Goal: Task Accomplishment & Management: Use online tool/utility

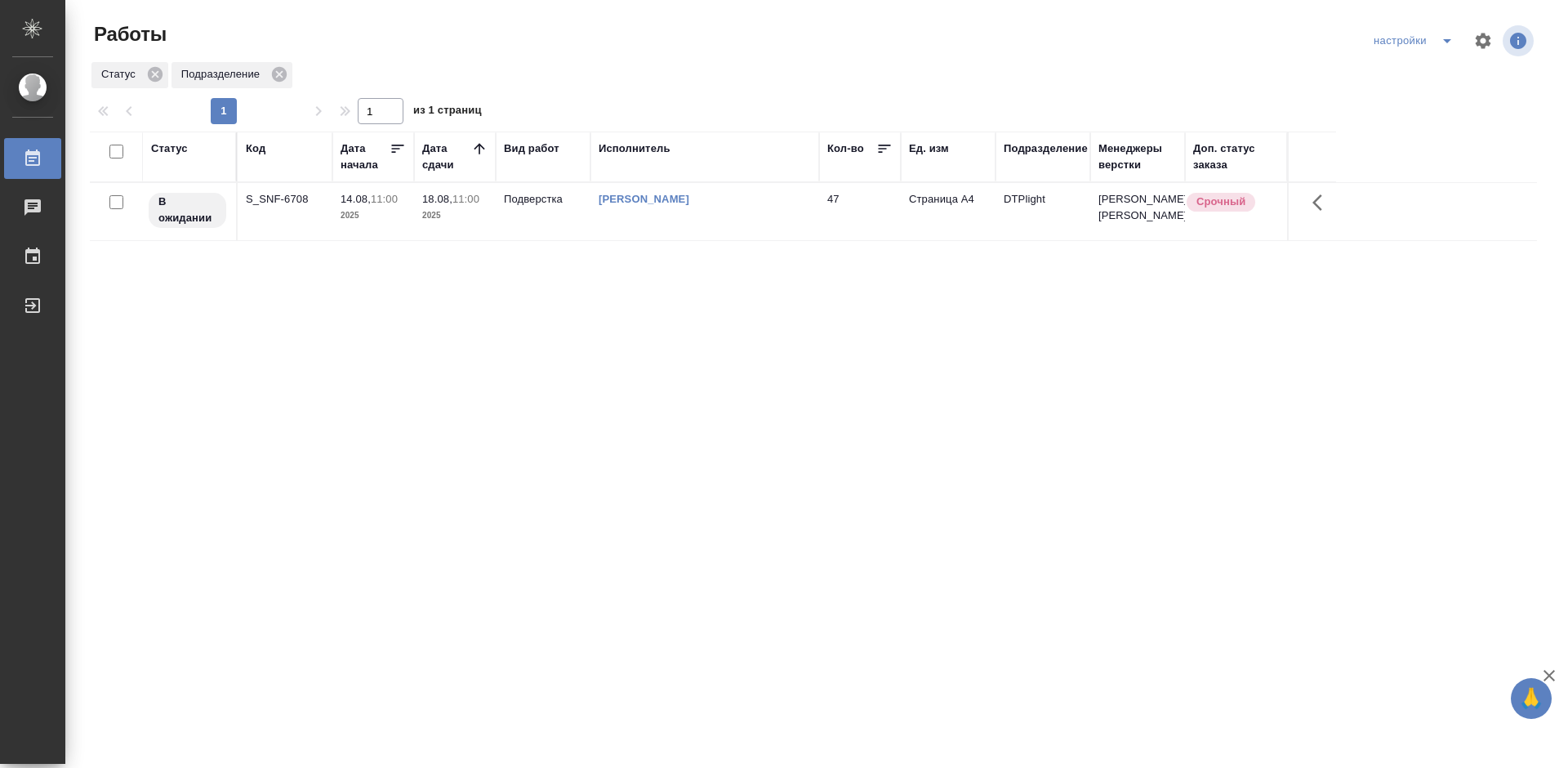
click at [272, 208] on div "S_SNF-6708" at bounding box center [285, 199] width 78 height 16
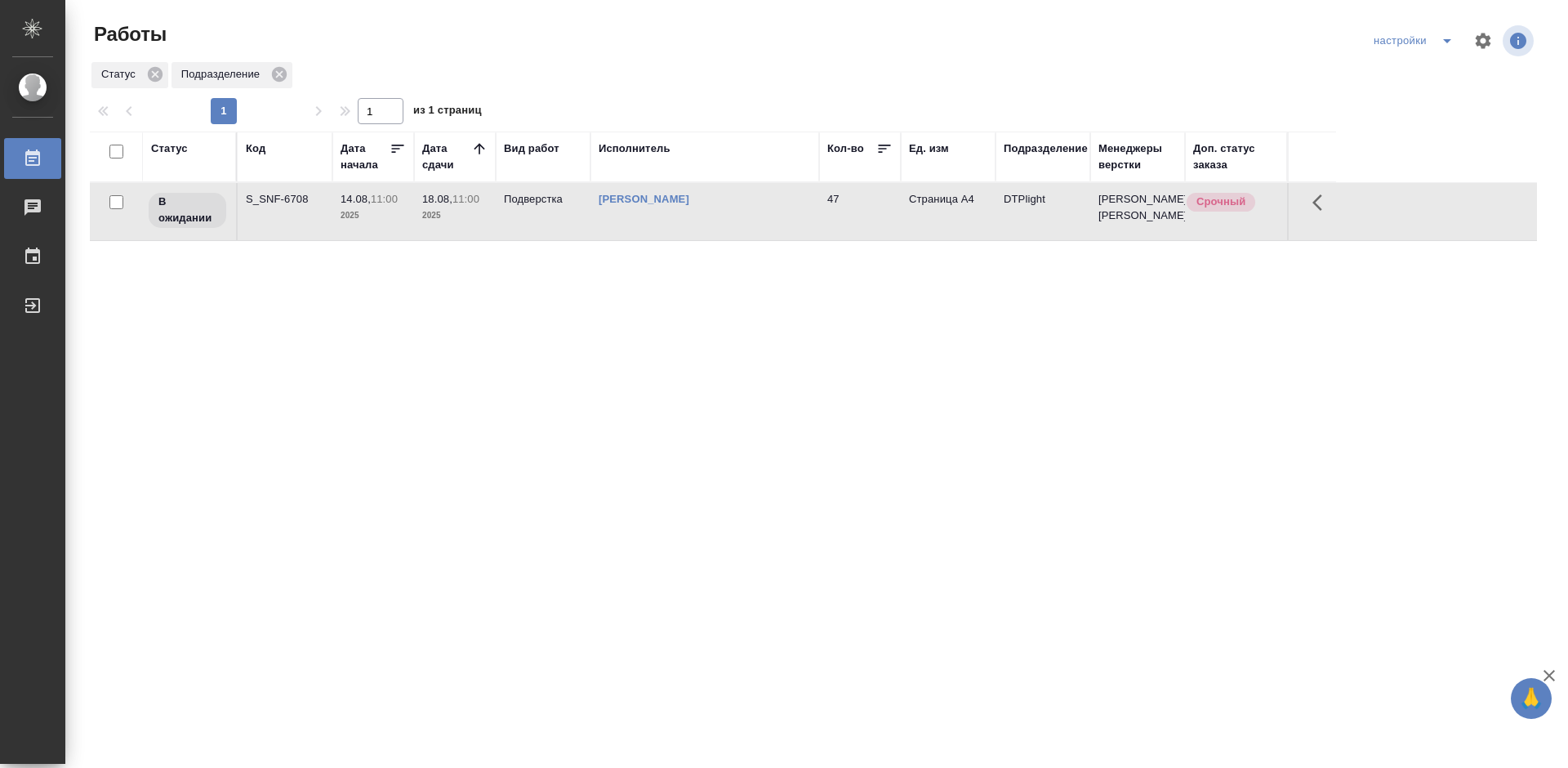
click at [272, 208] on div "S_SNF-6708" at bounding box center [285, 199] width 78 height 16
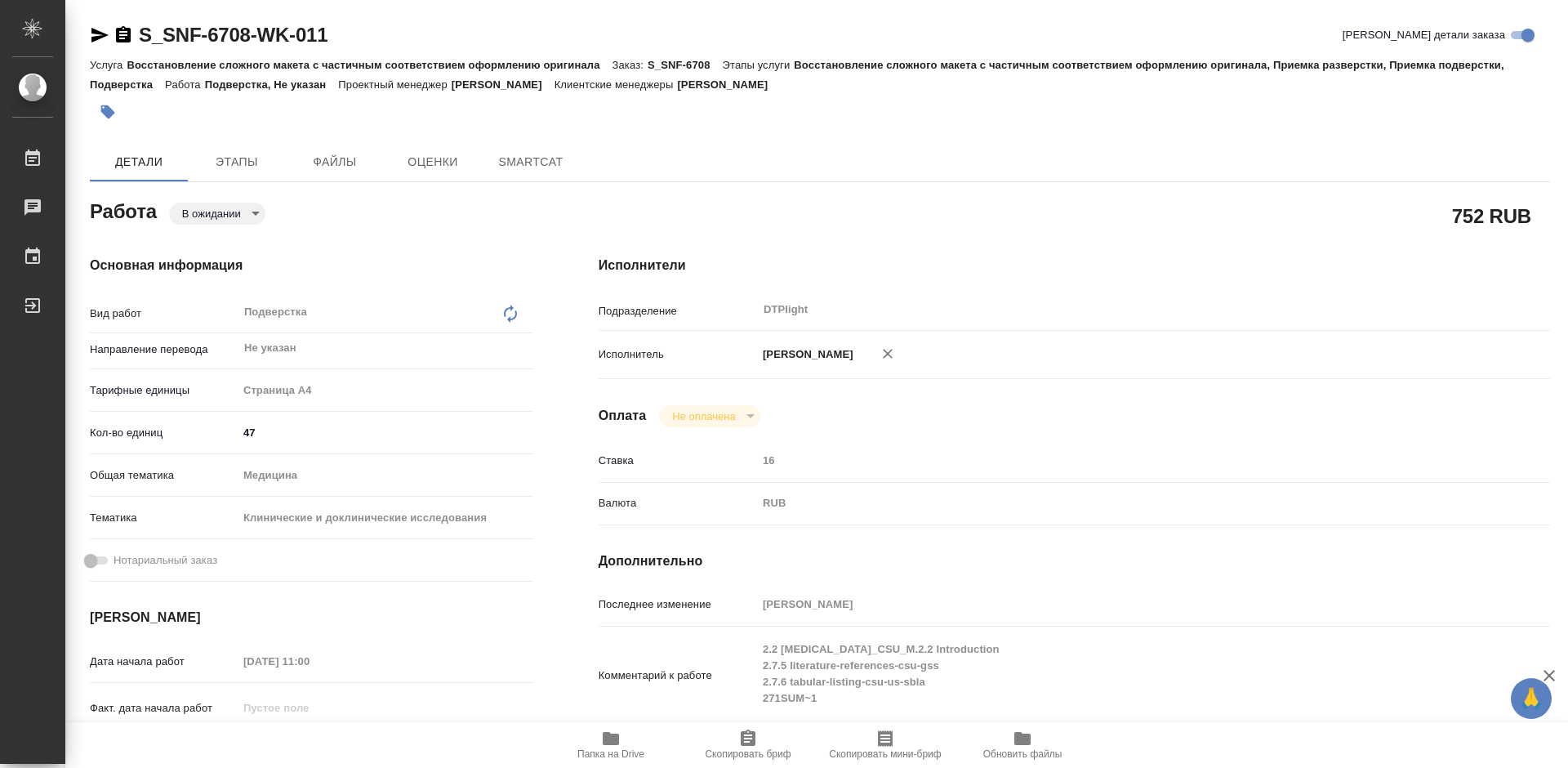
type textarea "x"
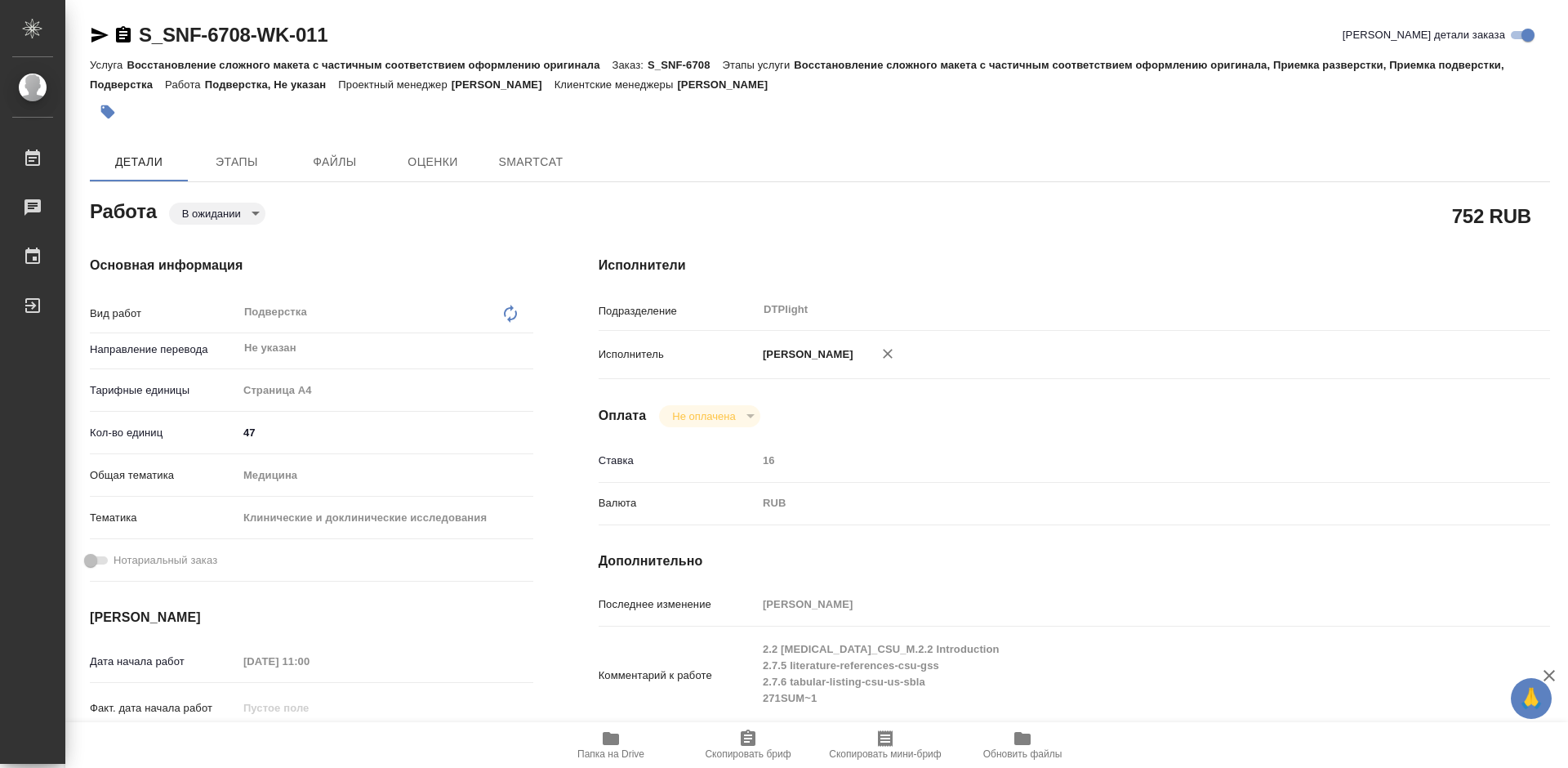
type textarea "x"
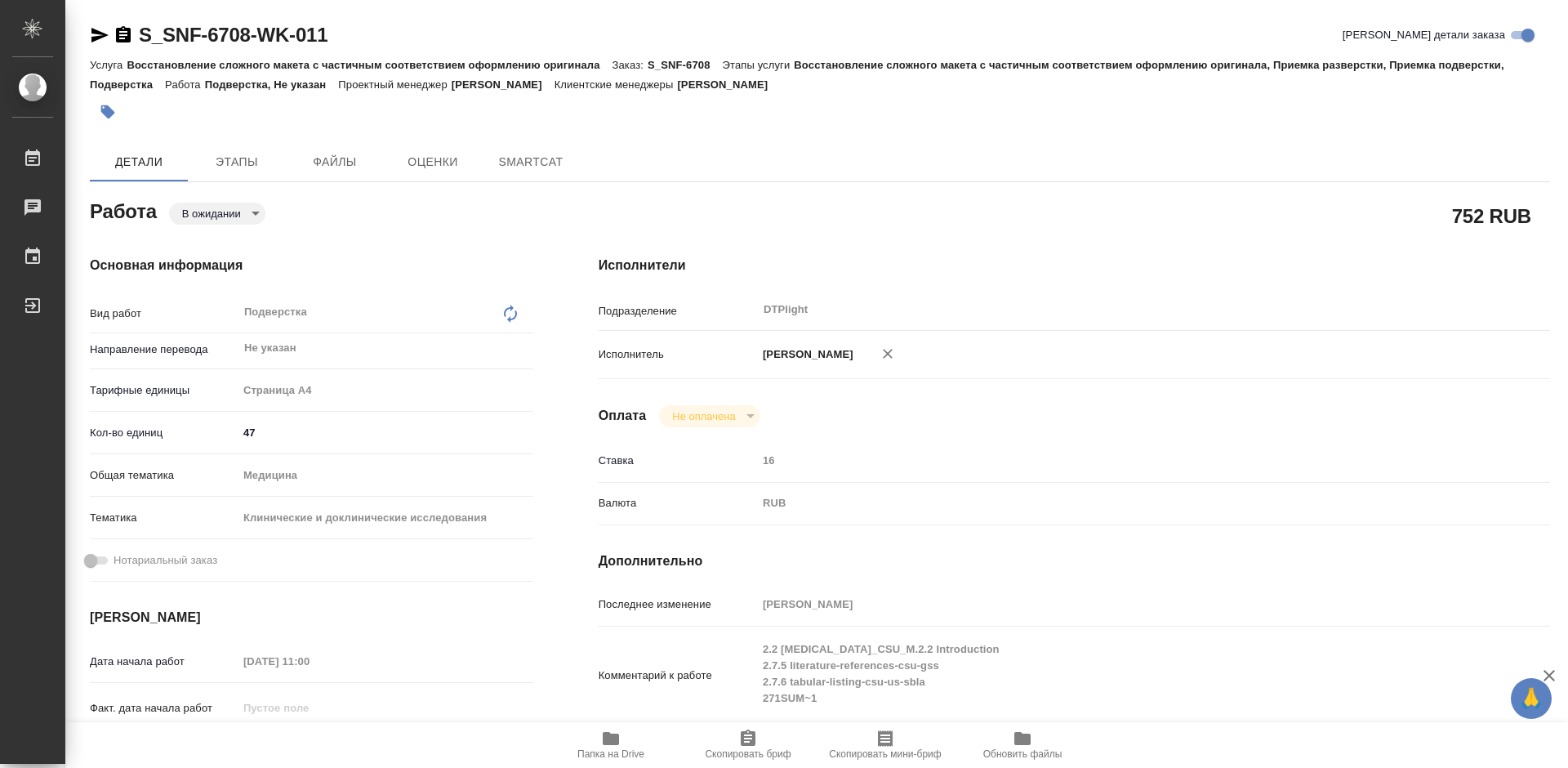
type textarea "x"
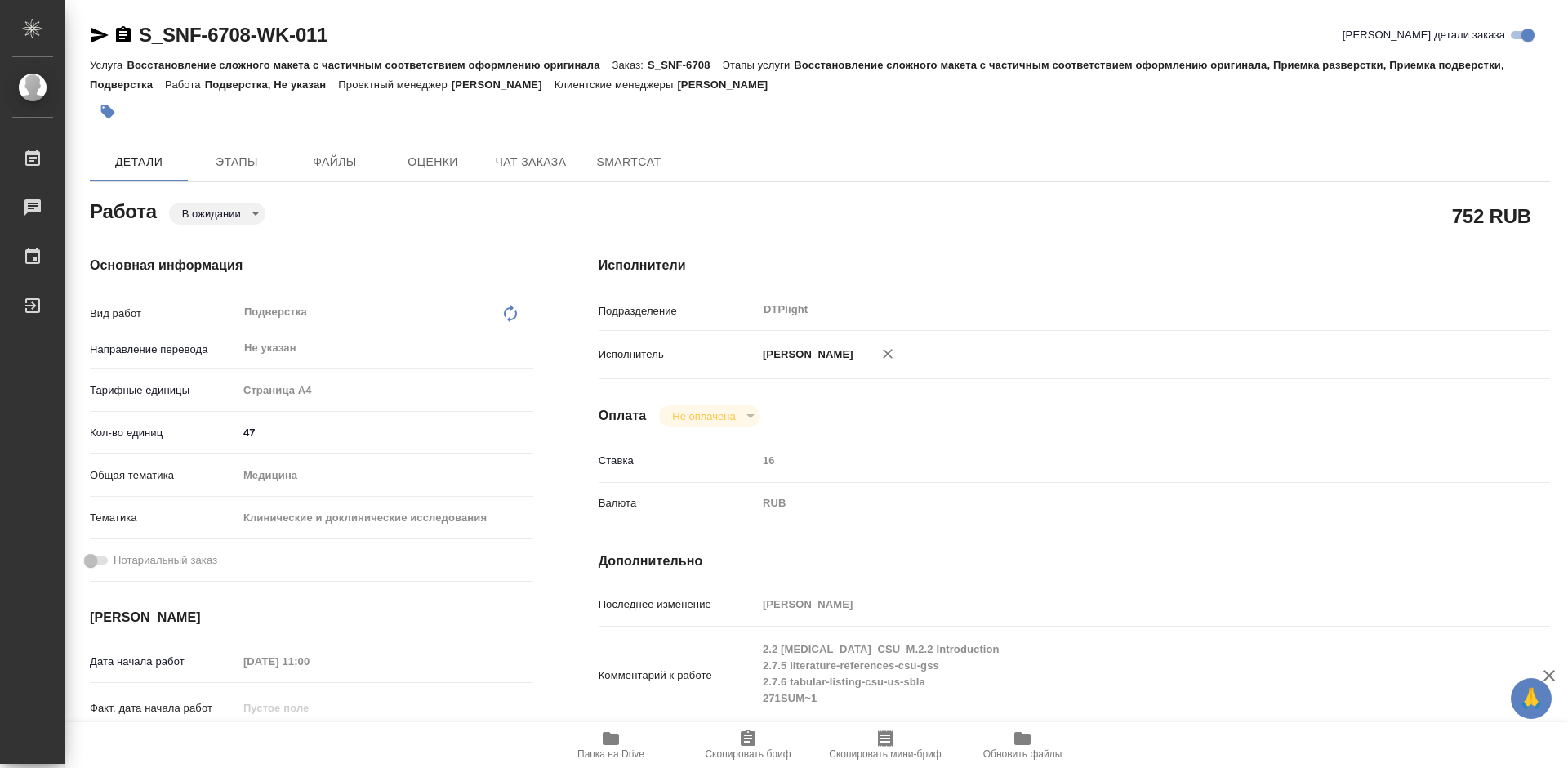
type textarea "x"
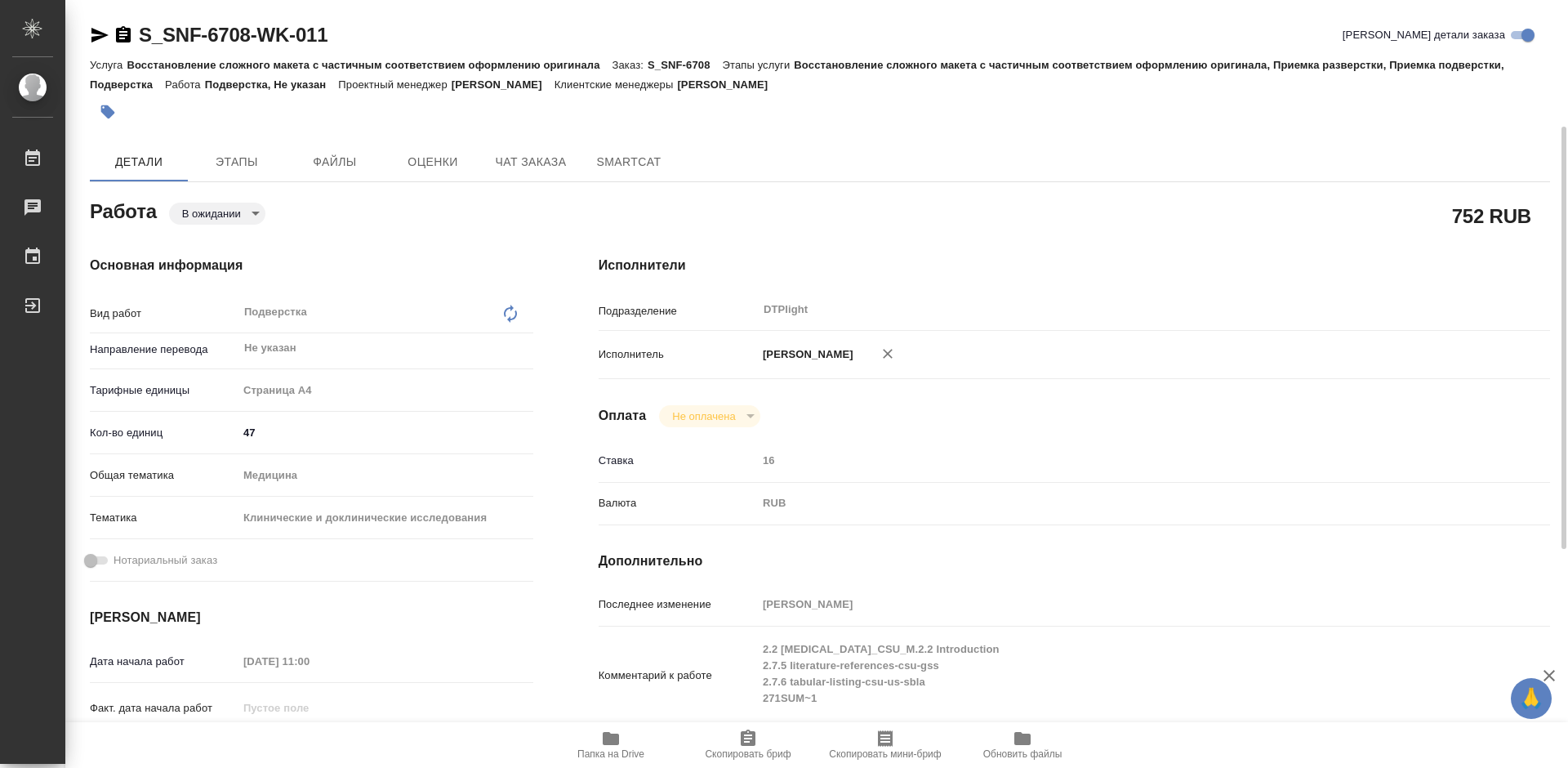
scroll to position [163, 0]
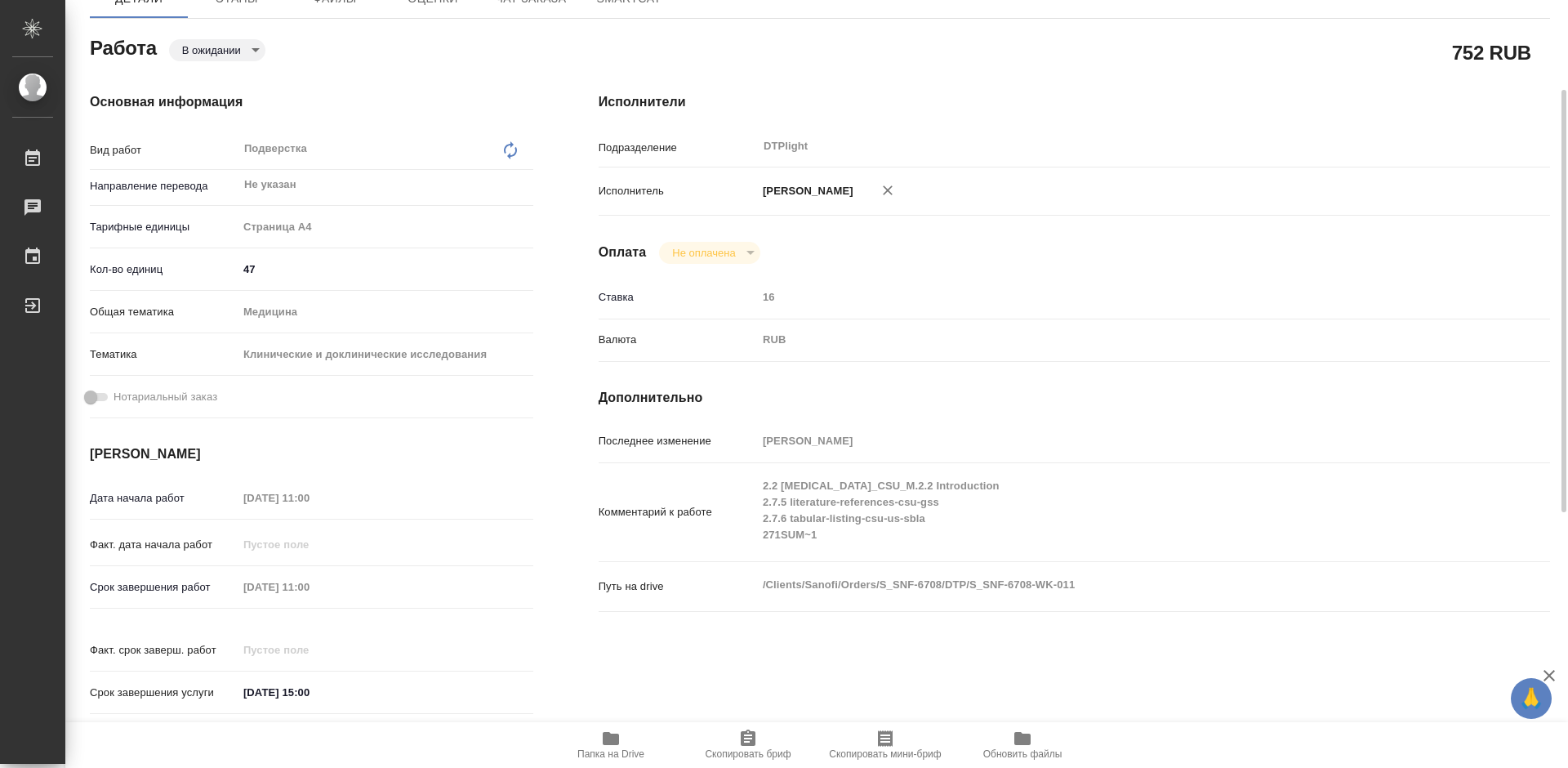
type textarea "x"
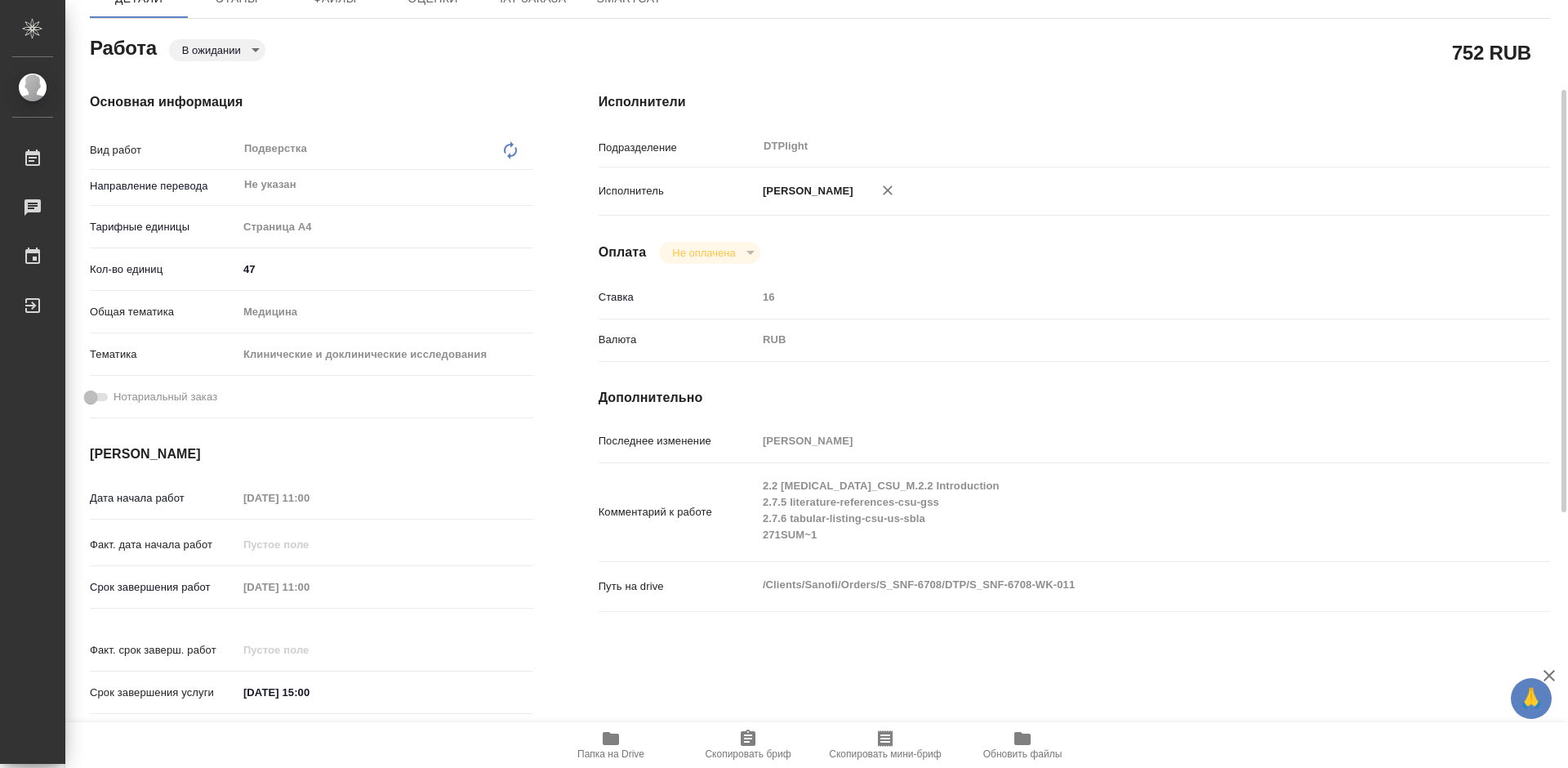
click at [611, 742] on icon "button" at bounding box center [611, 737] width 16 height 13
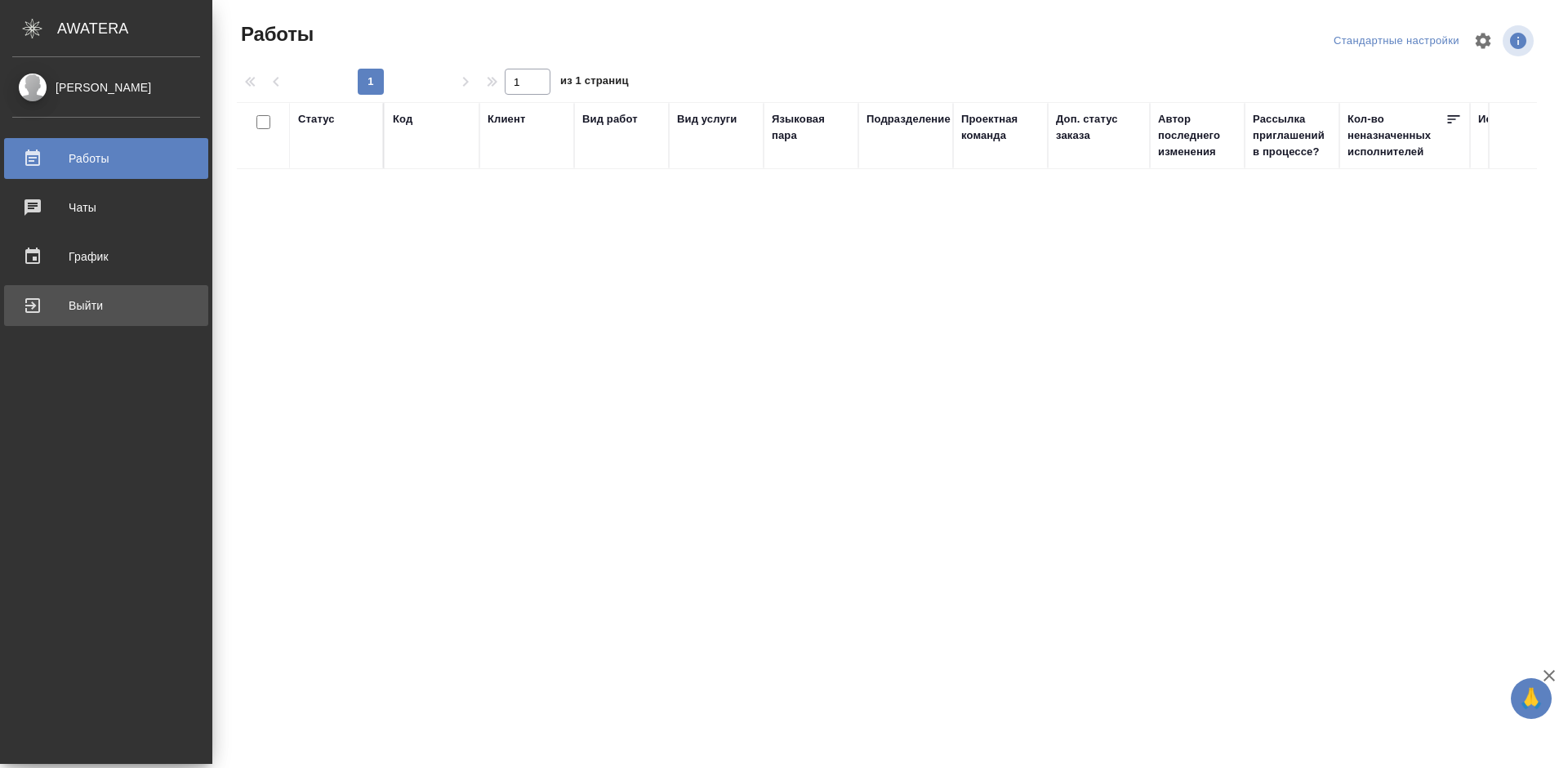
click at [46, 302] on div "Выйти" at bounding box center [105, 305] width 188 height 25
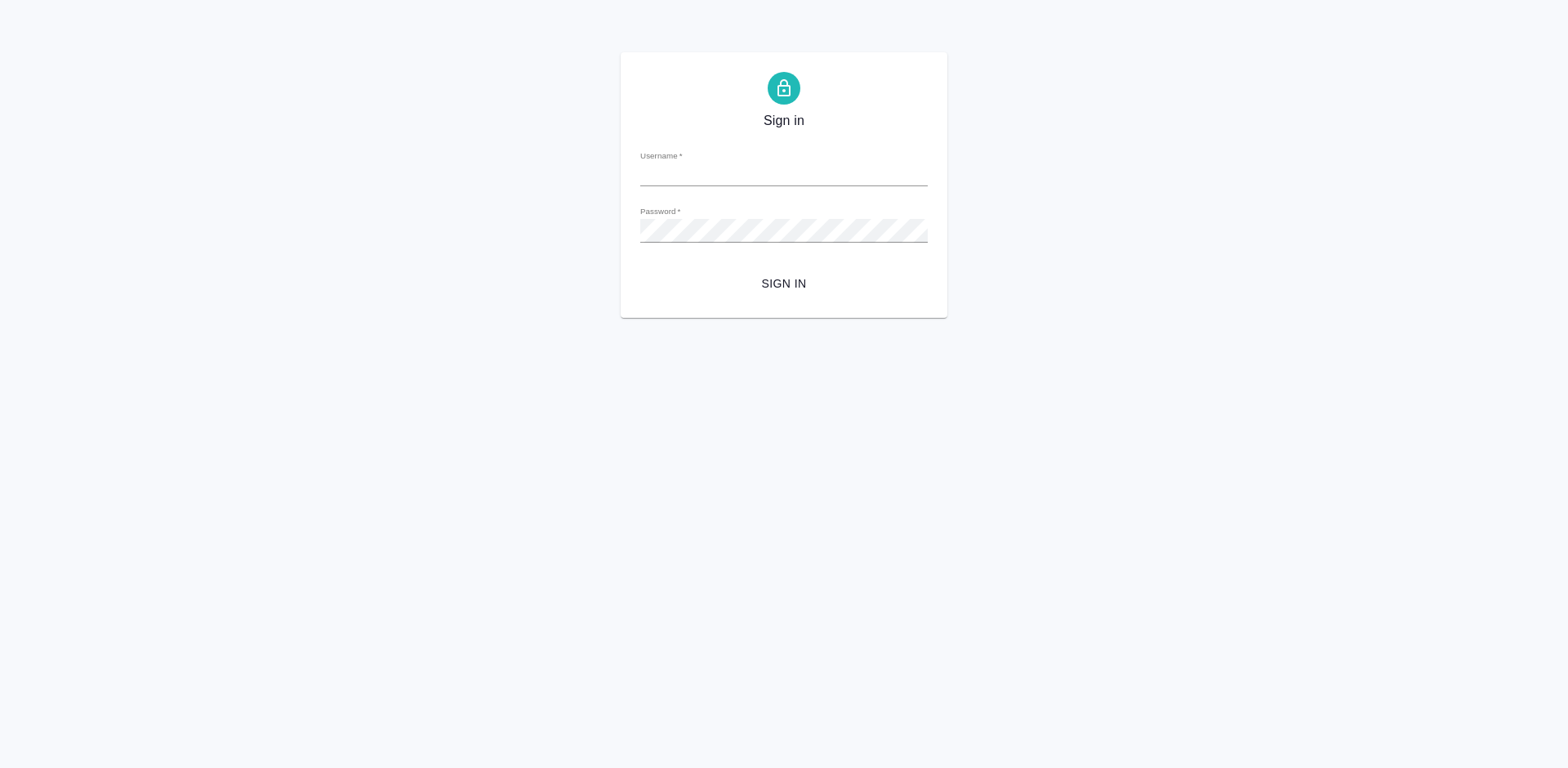
type input "m.tretyakova@awatera.com"
click at [809, 287] on span "Sign in" at bounding box center [783, 284] width 261 height 20
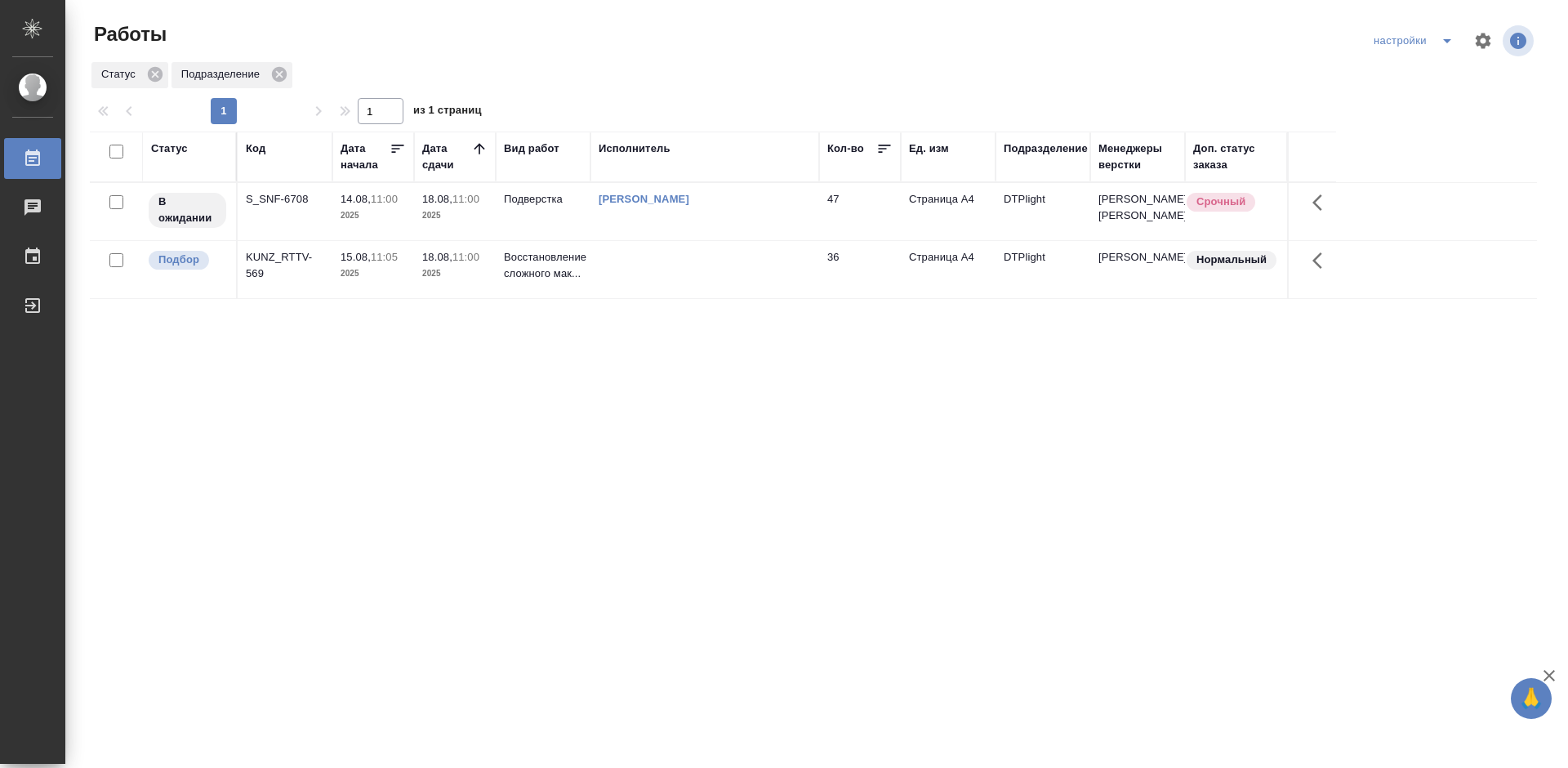
click at [625, 378] on div "Статус Код Дата начала Дата сдачи Вид работ Исполнитель Кол-во Ед. изм Подразде…" at bounding box center [813, 425] width 1446 height 588
click at [295, 208] on div "KUNZ_RTTV-569" at bounding box center [285, 199] width 78 height 16
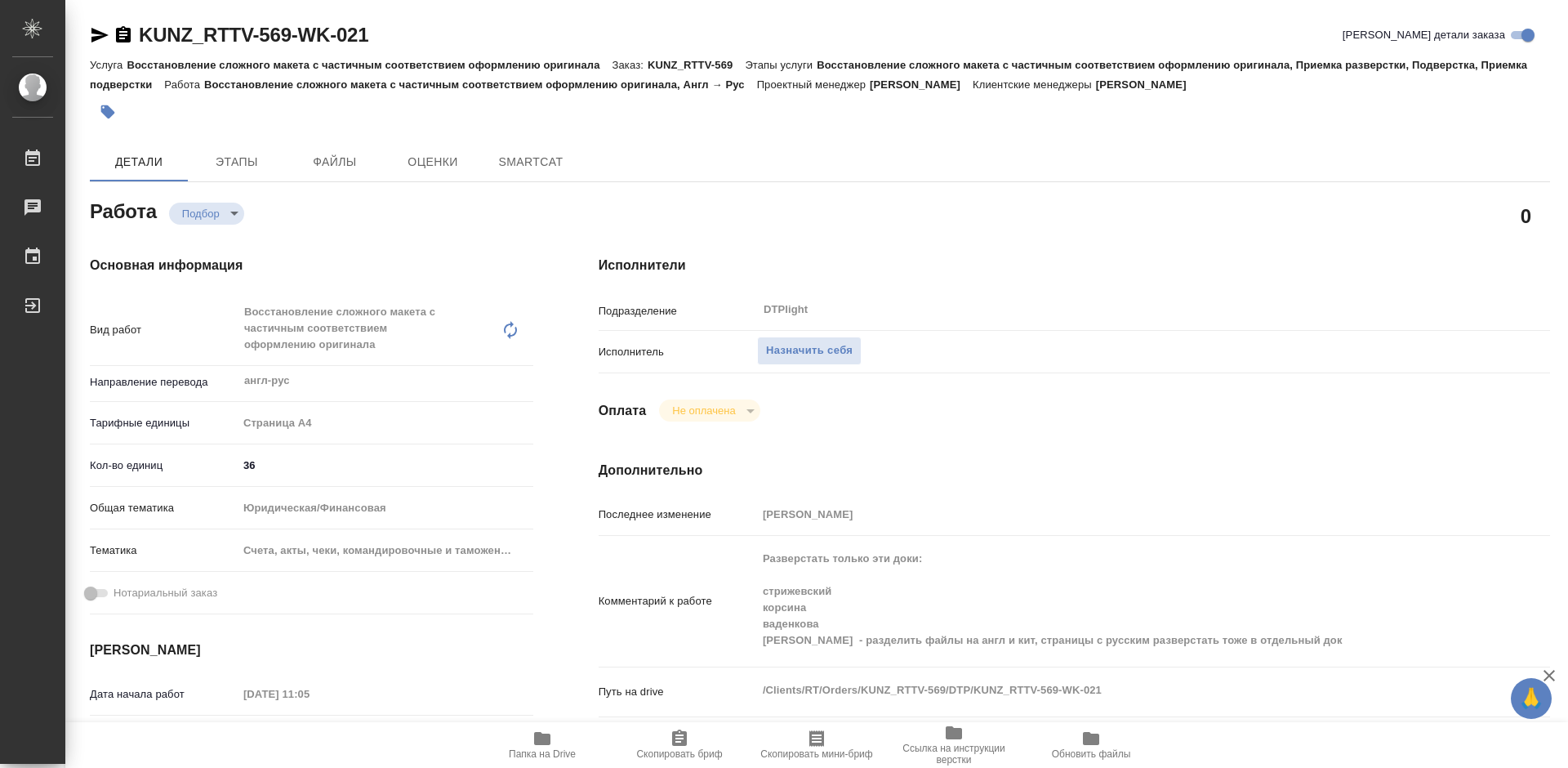
type textarea "x"
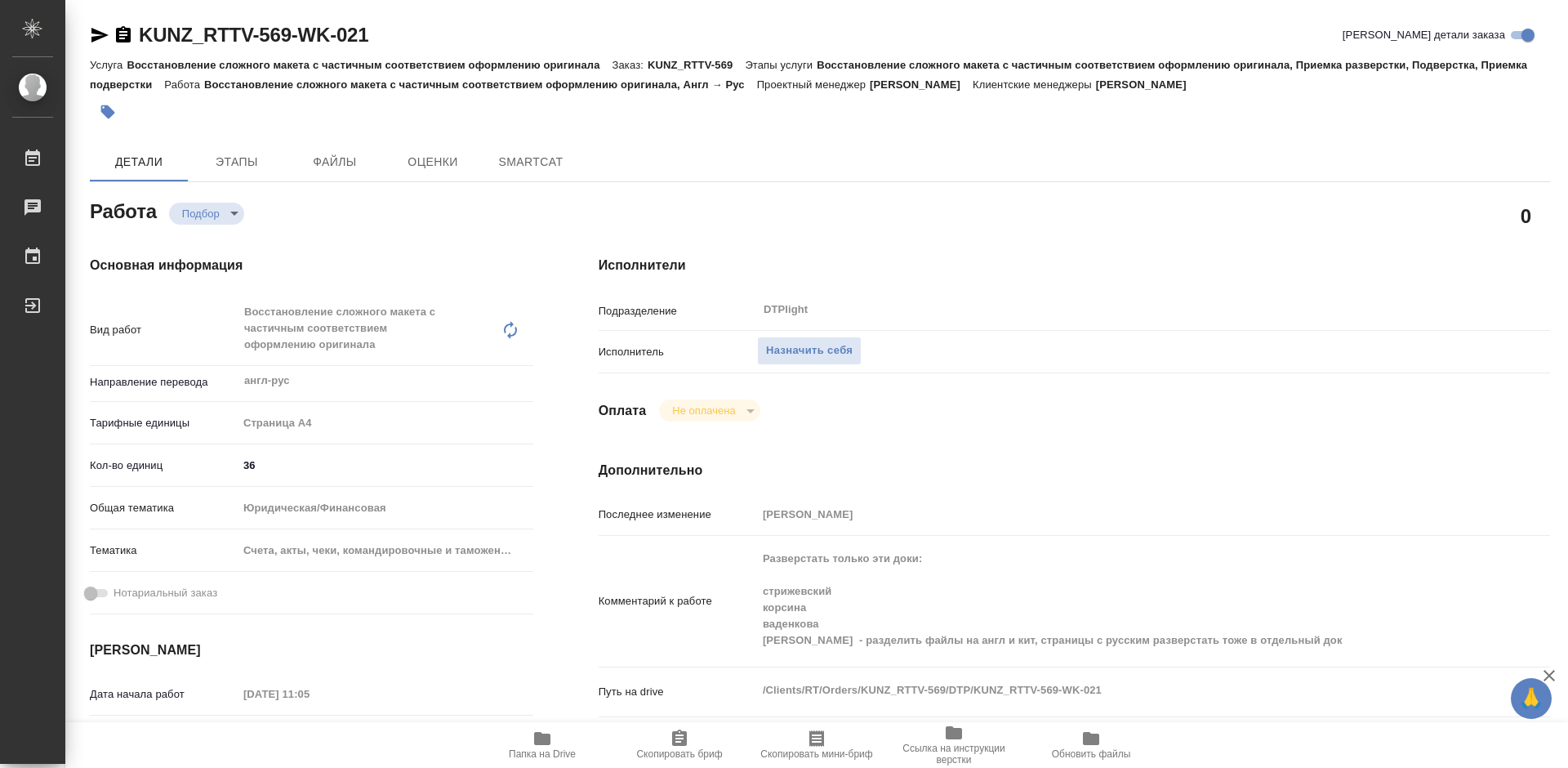
type textarea "x"
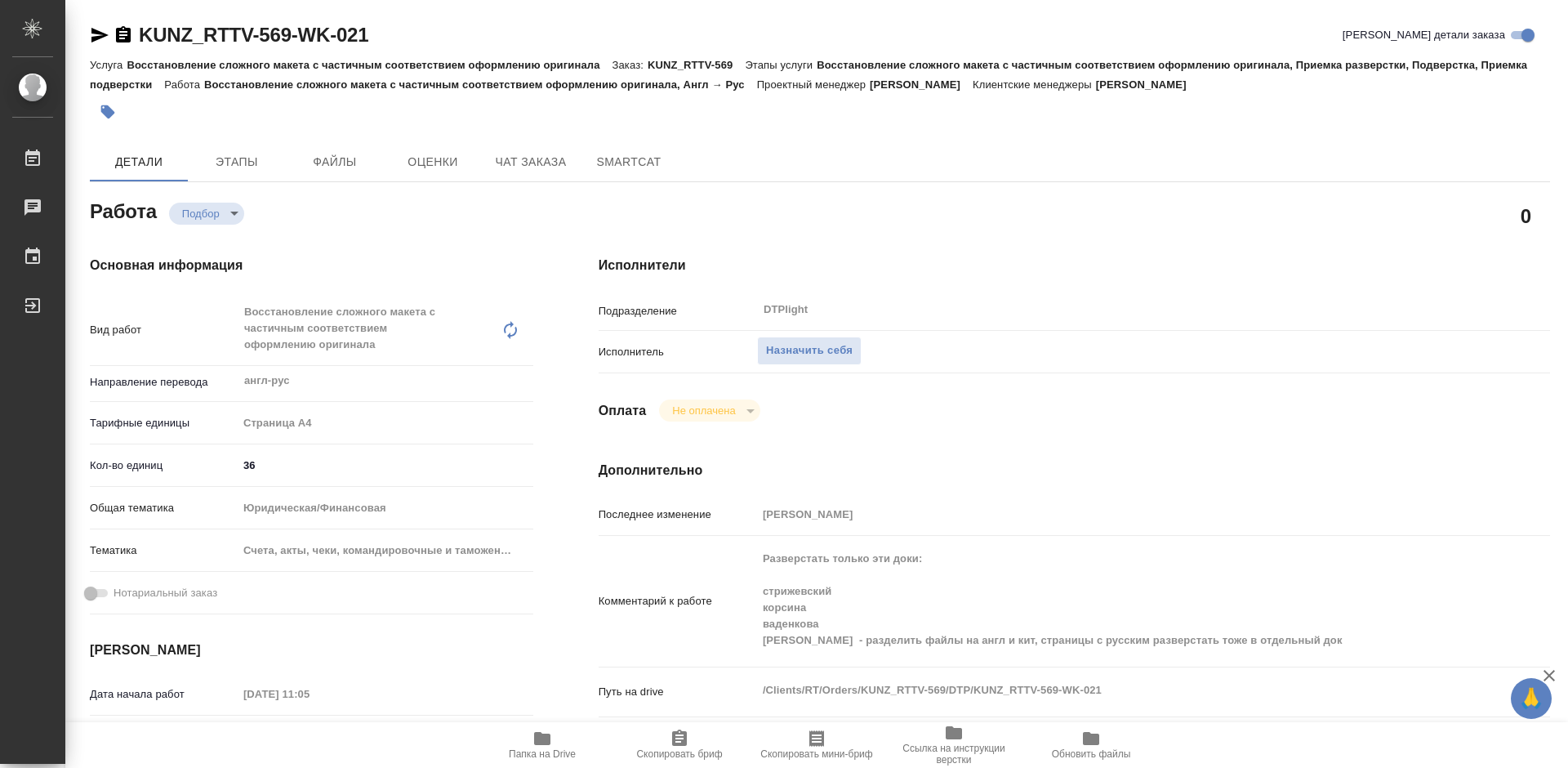
type textarea "x"
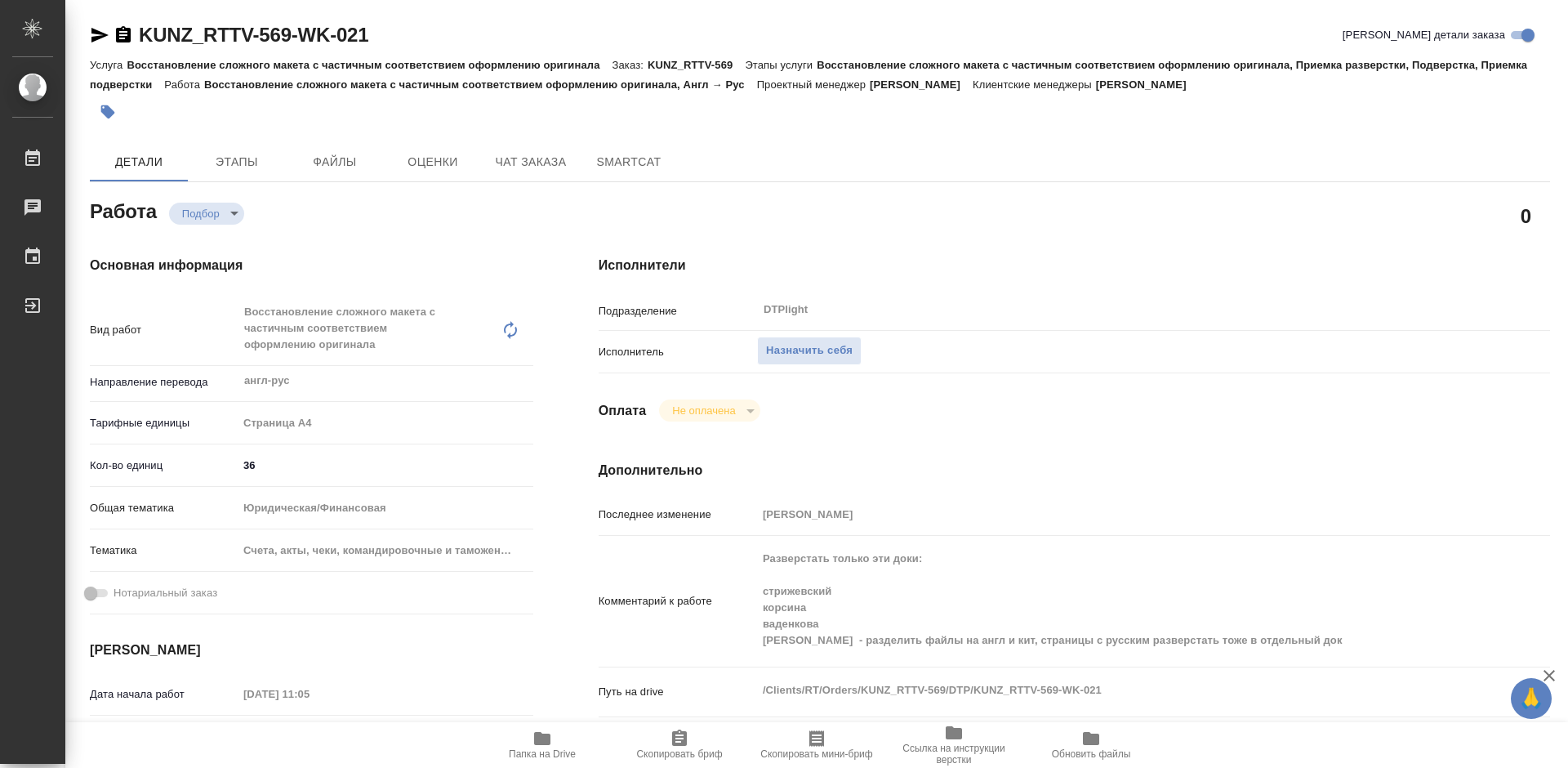
scroll to position [163, 0]
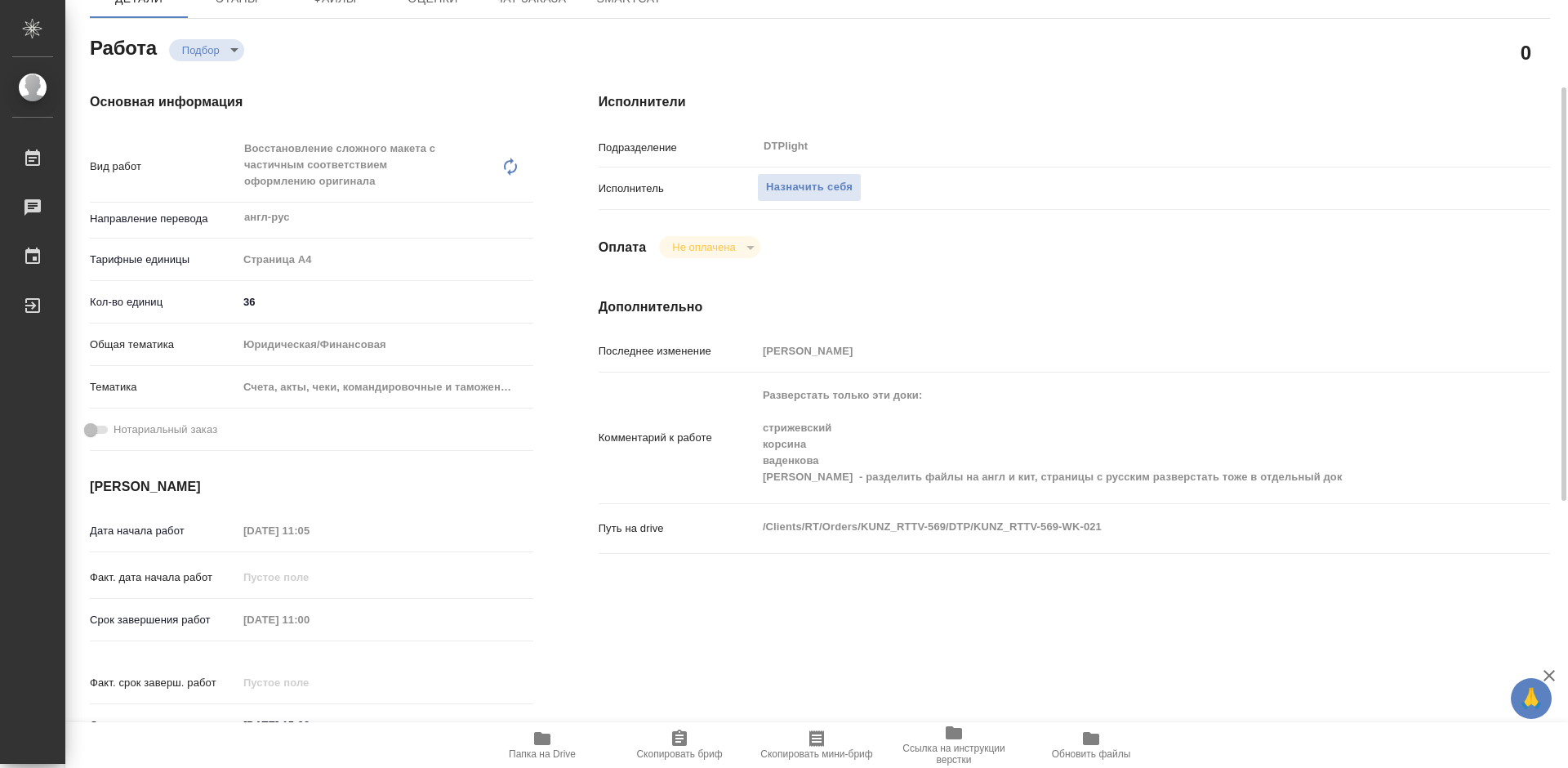
type textarea "x"
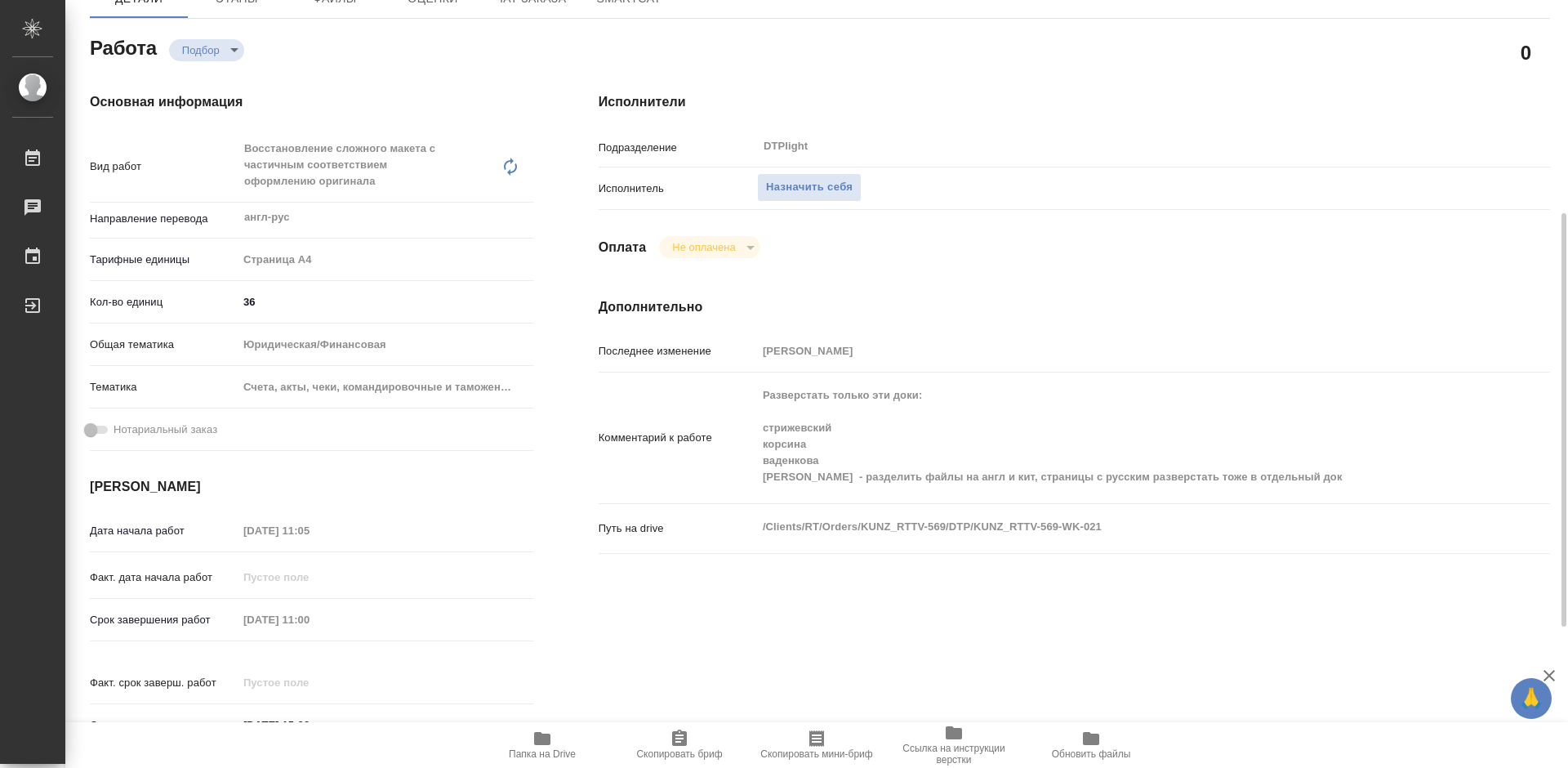
scroll to position [245, 0]
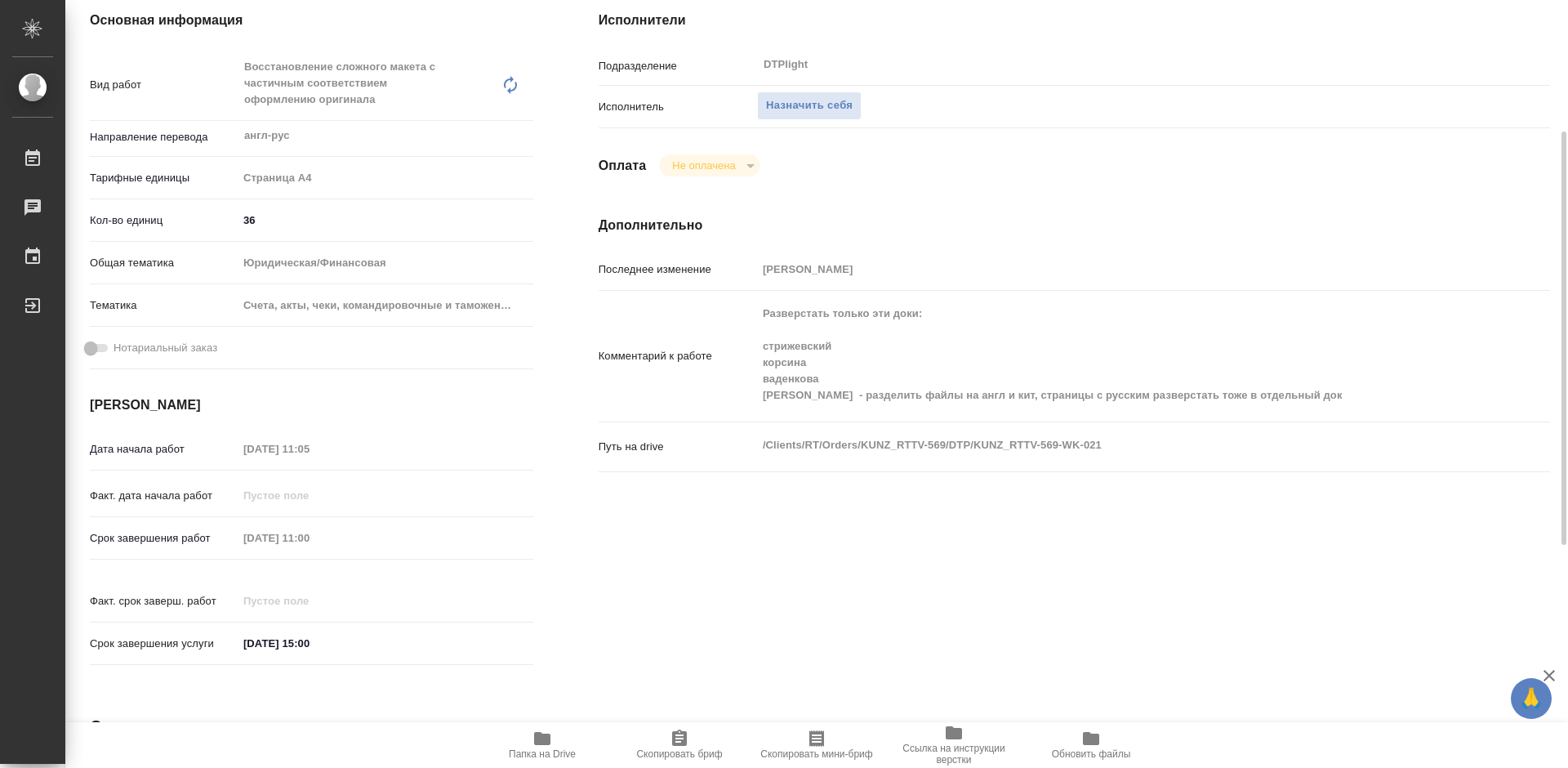
click at [555, 741] on span "Папка на Drive" at bounding box center [542, 743] width 117 height 31
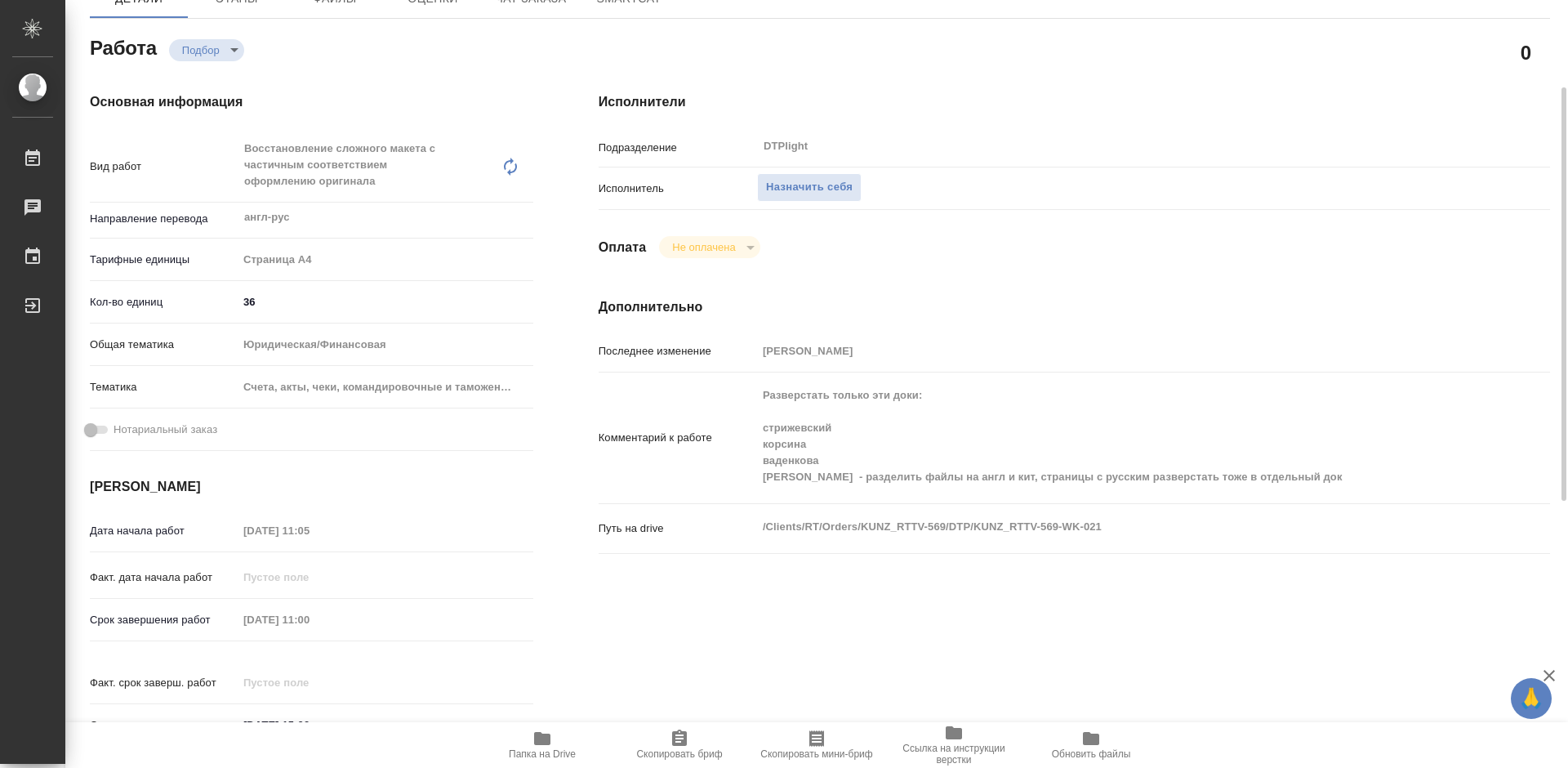
scroll to position [82, 0]
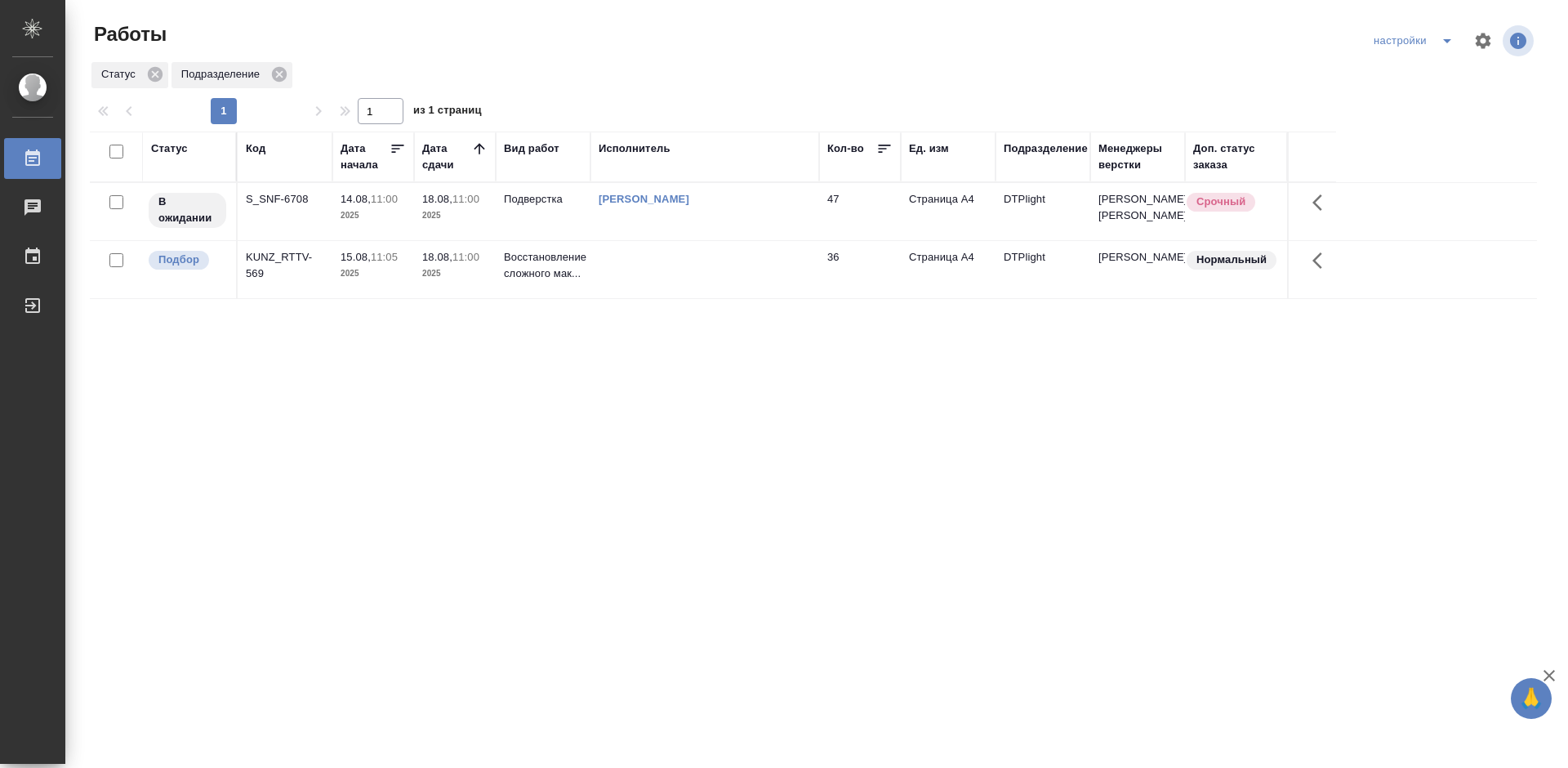
click at [278, 208] on div "S_SNF-6708" at bounding box center [285, 199] width 78 height 16
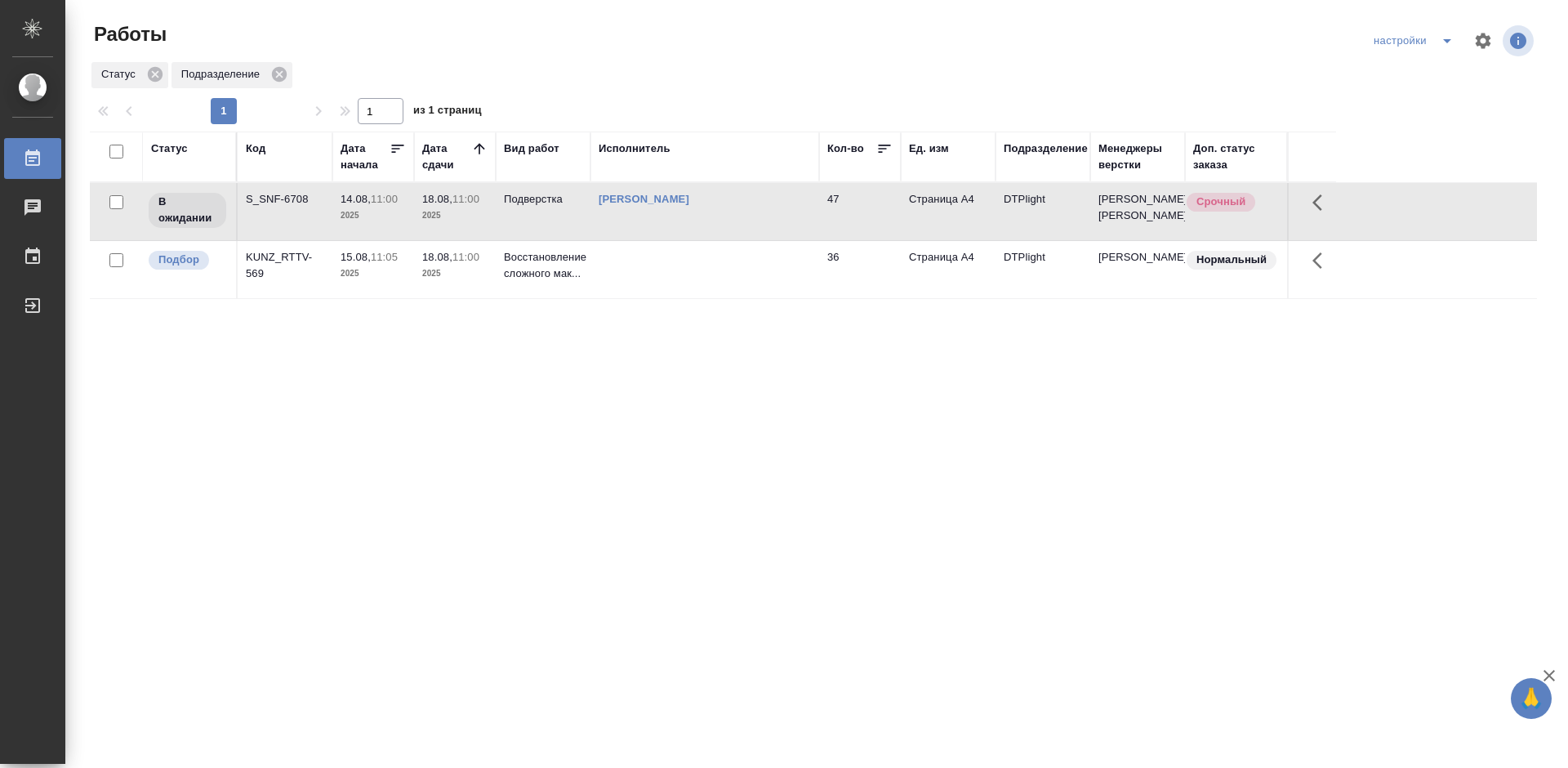
click at [278, 208] on div "S_SNF-6708" at bounding box center [285, 199] width 78 height 16
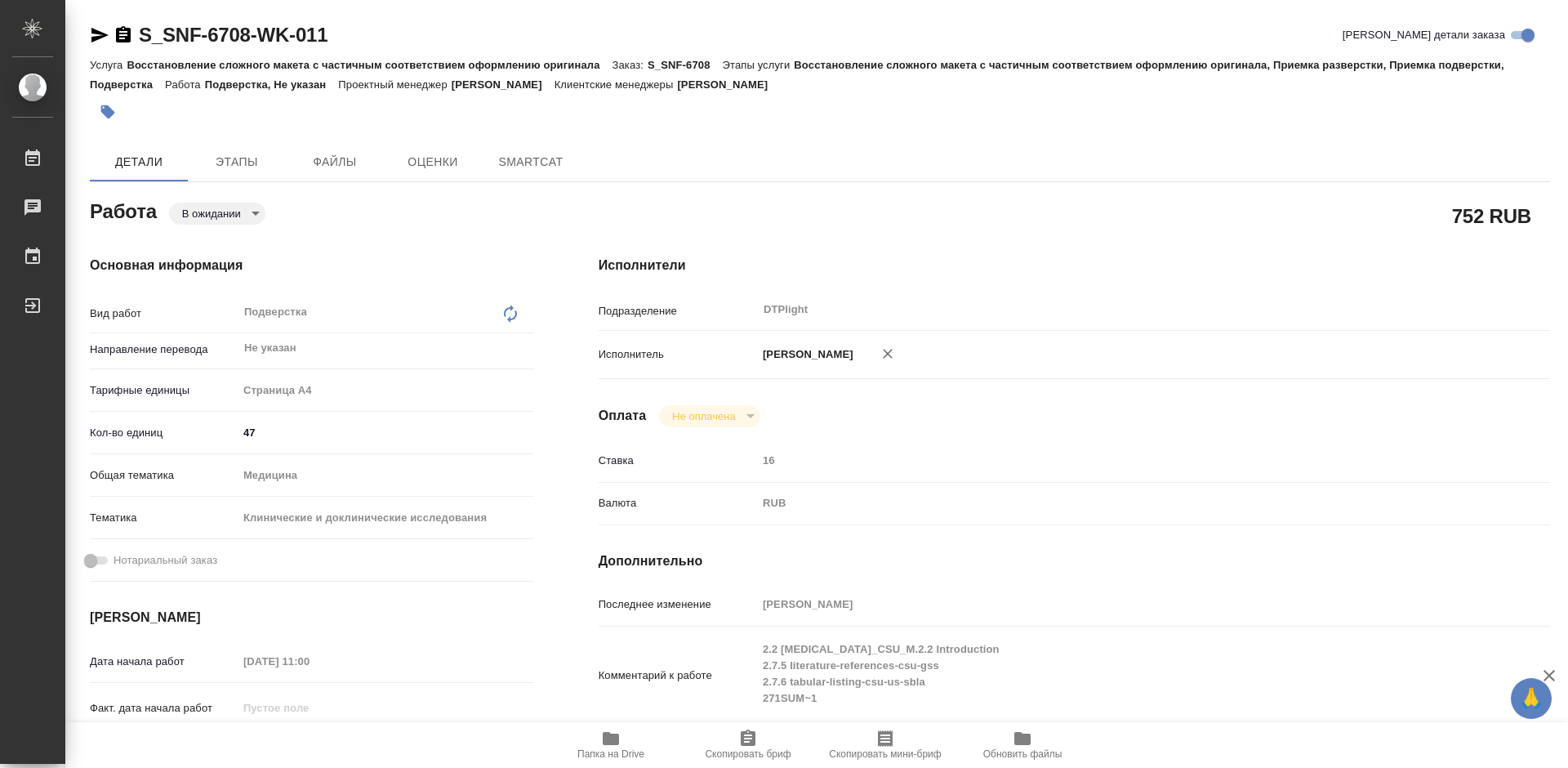
type textarea "x"
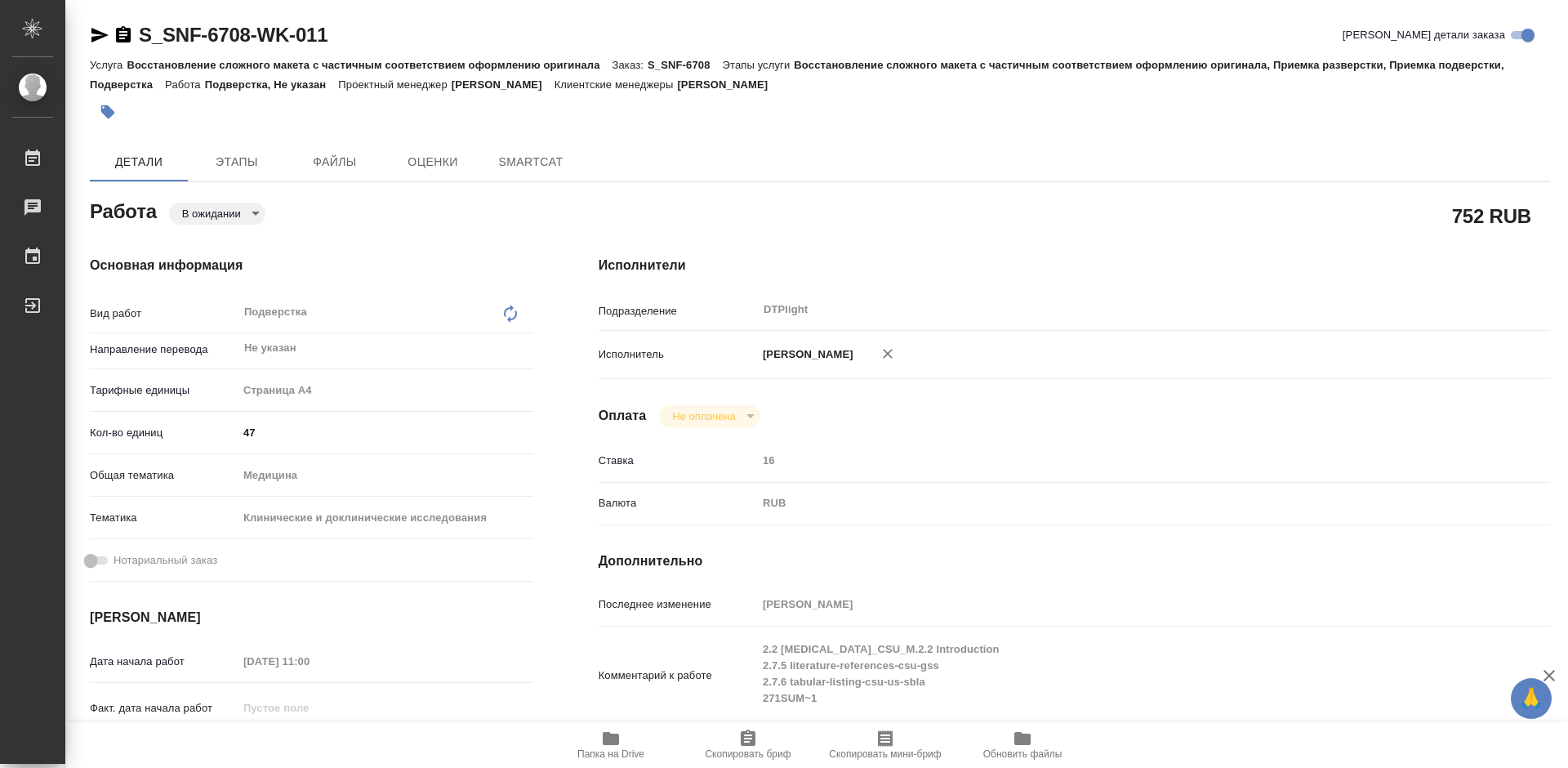
type textarea "x"
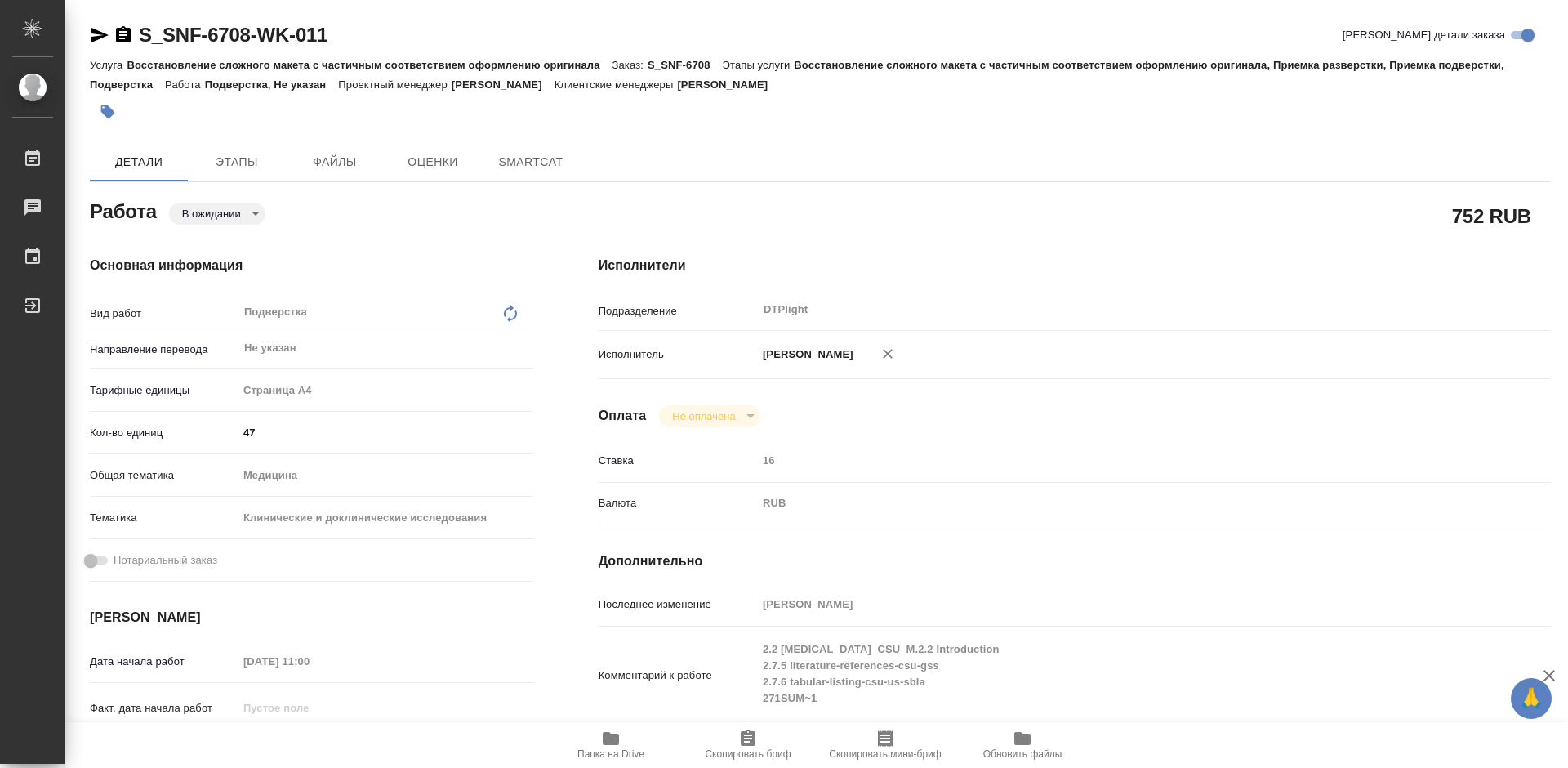
type textarea "x"
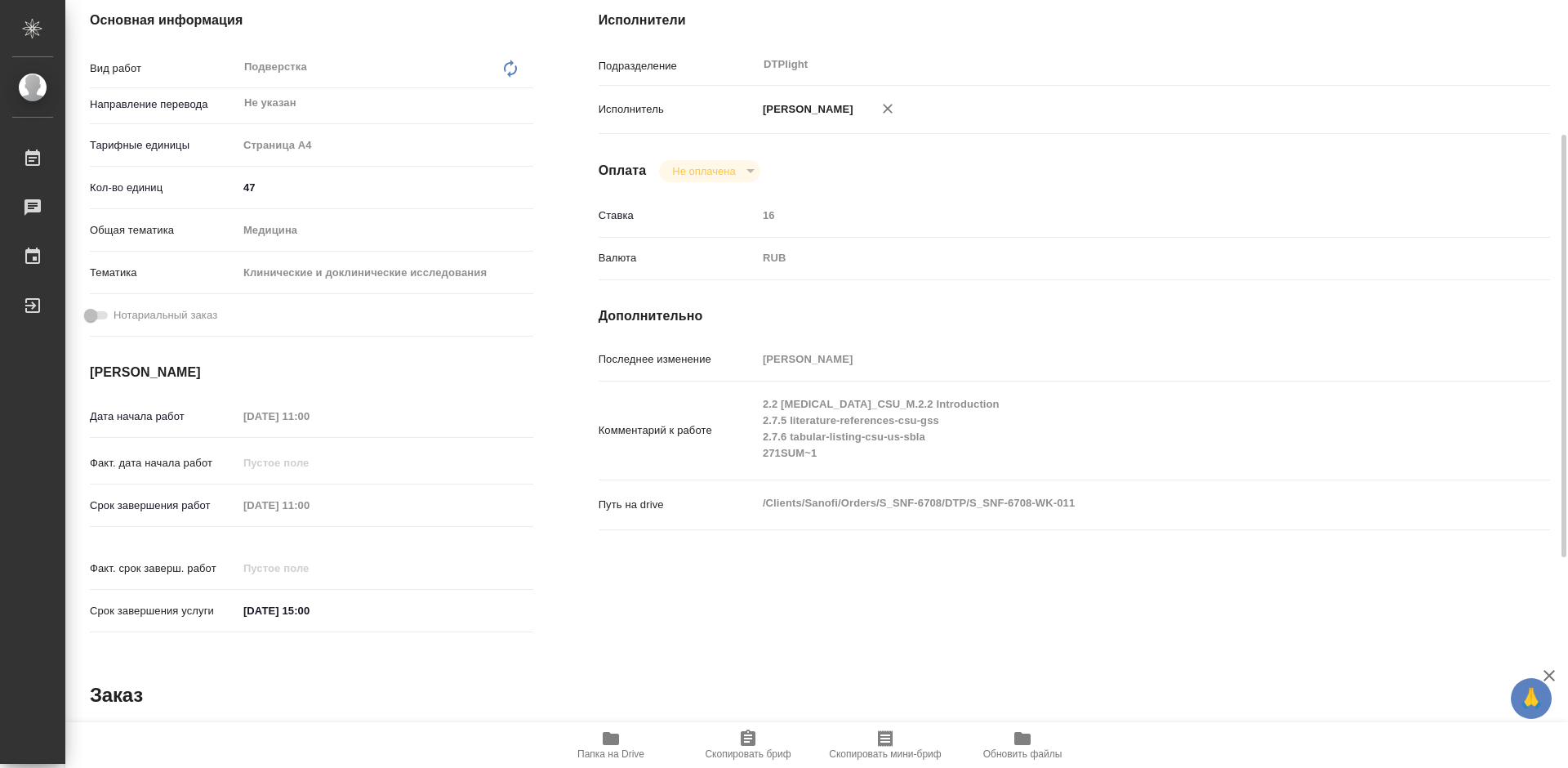
scroll to position [327, 0]
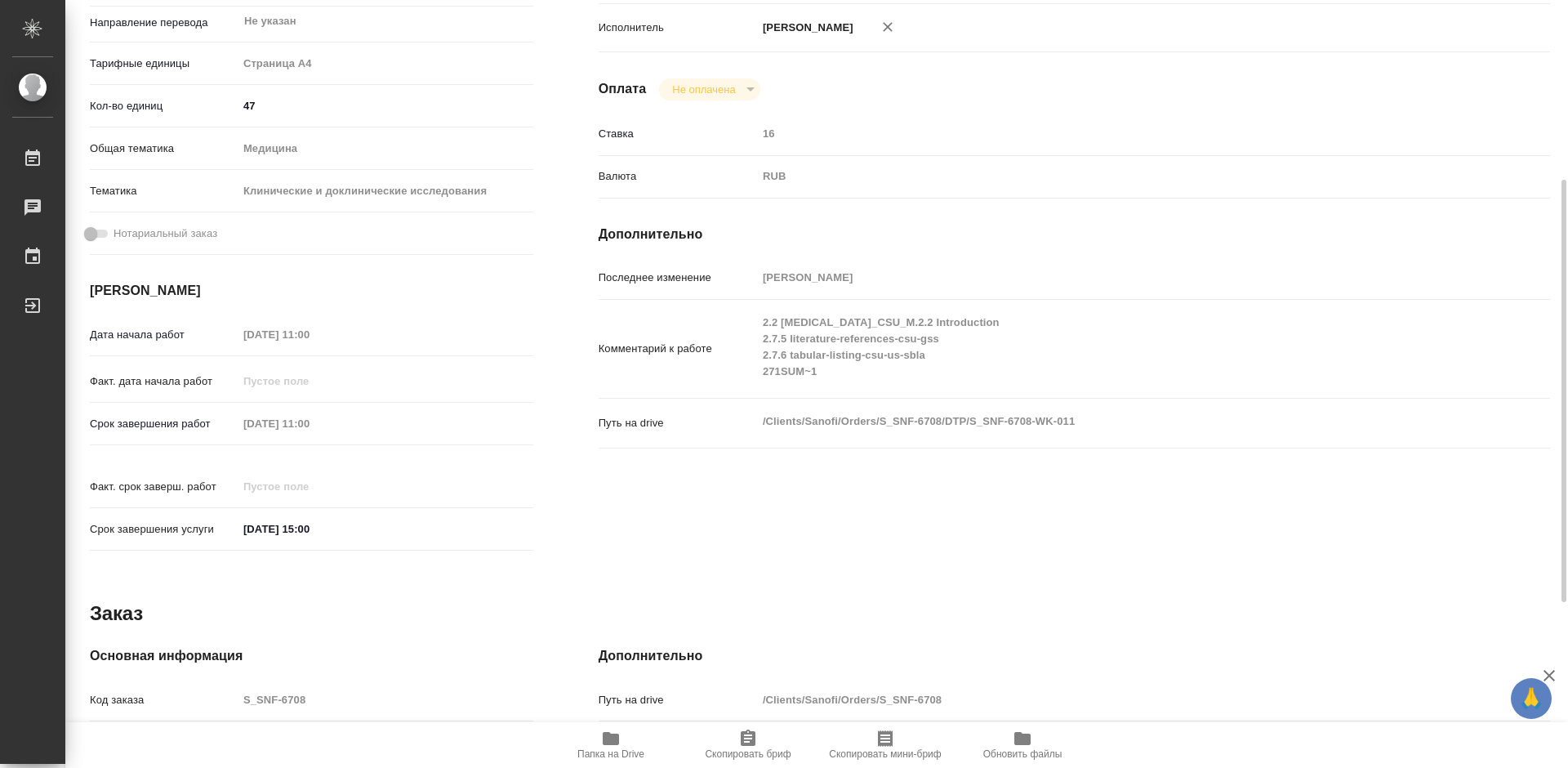
type textarea "x"
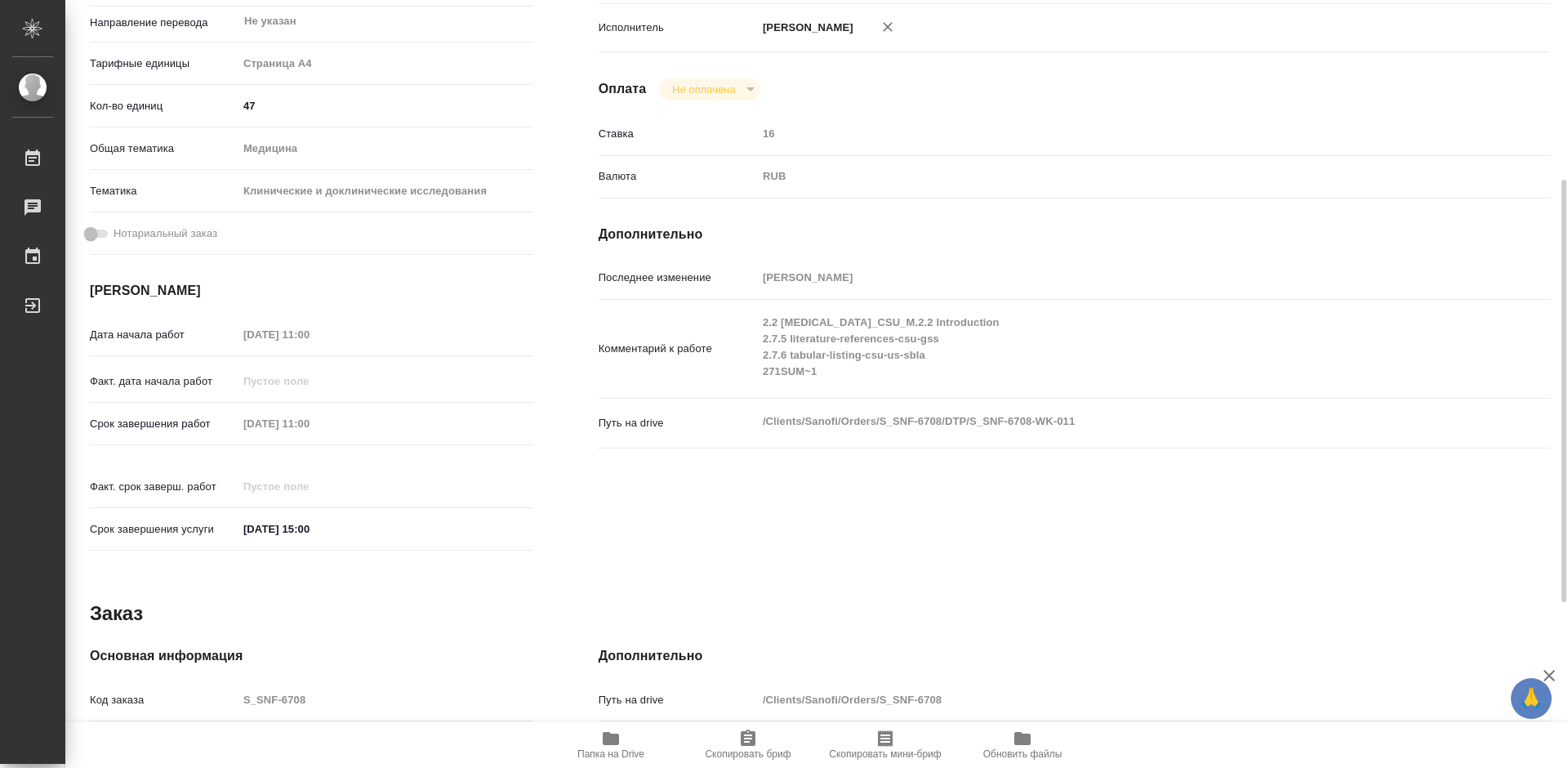
click at [627, 745] on span "Папка на Drive" at bounding box center [611, 743] width 117 height 31
type textarea "x"
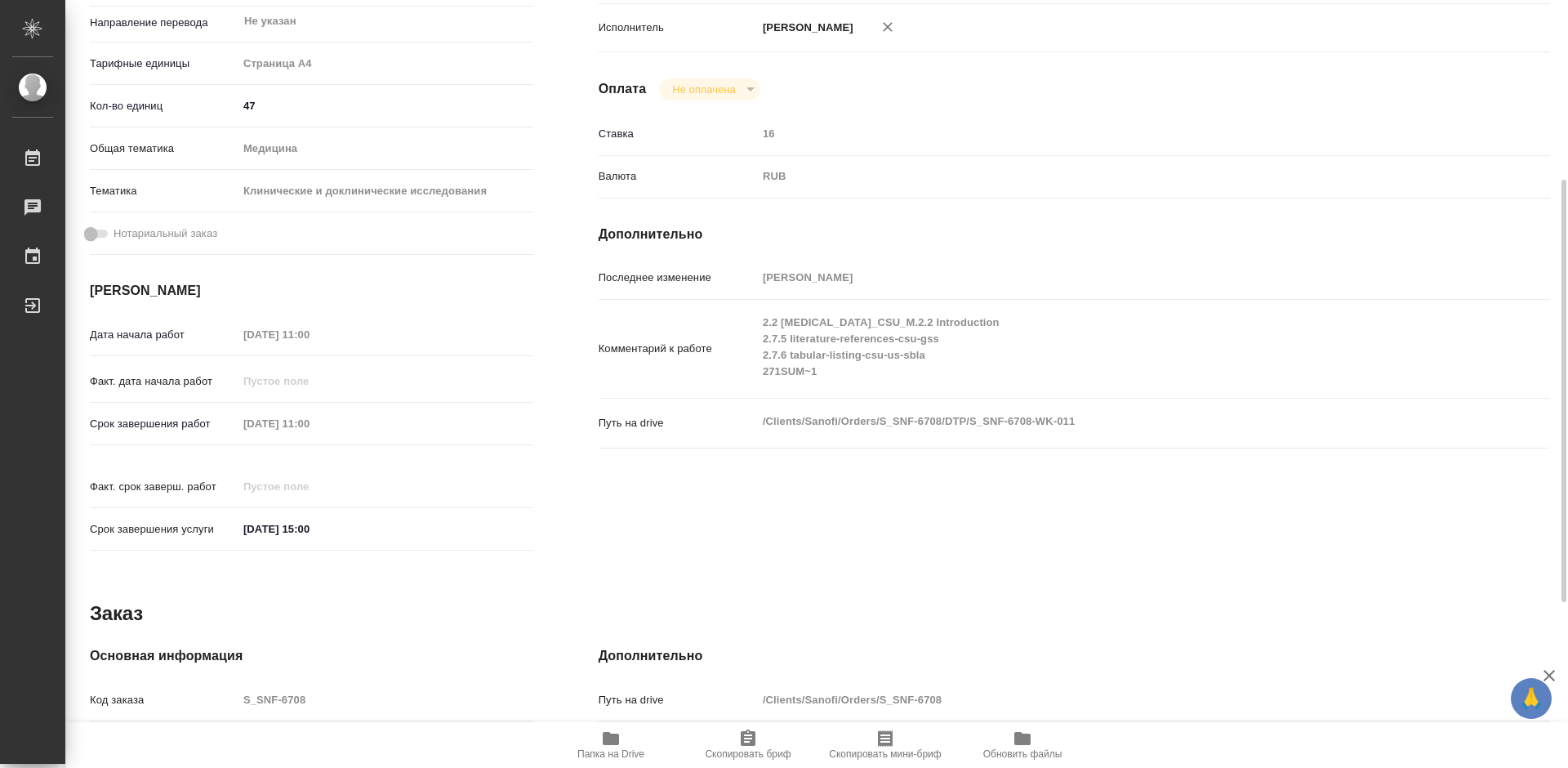
type textarea "x"
